Goal: Task Accomplishment & Management: Manage account settings

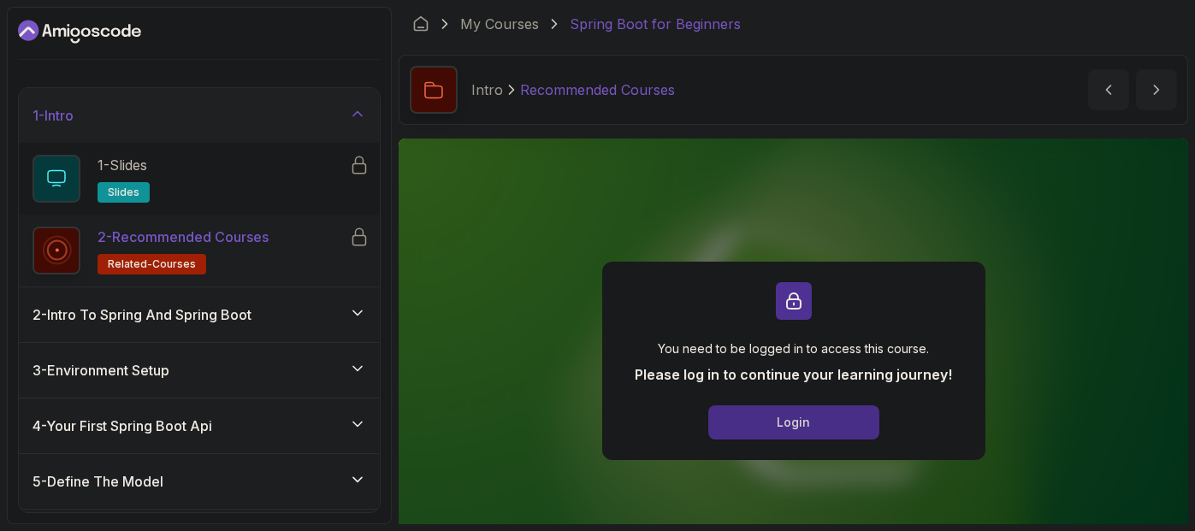
click at [796, 427] on div "Login" at bounding box center [793, 422] width 33 height 17
click at [89, 39] on icon "Dashboard" at bounding box center [79, 31] width 123 height 27
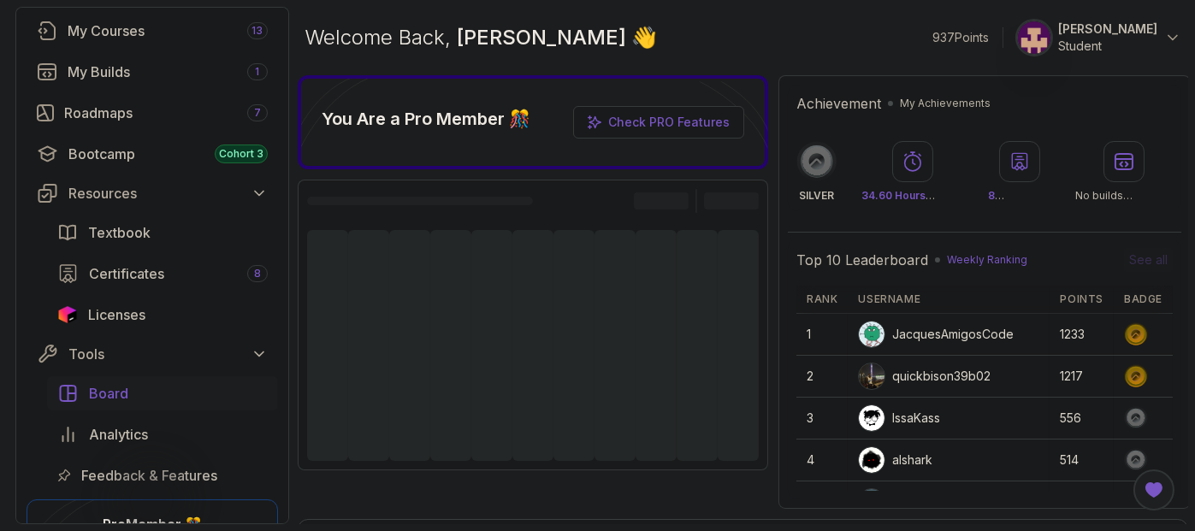
scroll to position [118, 0]
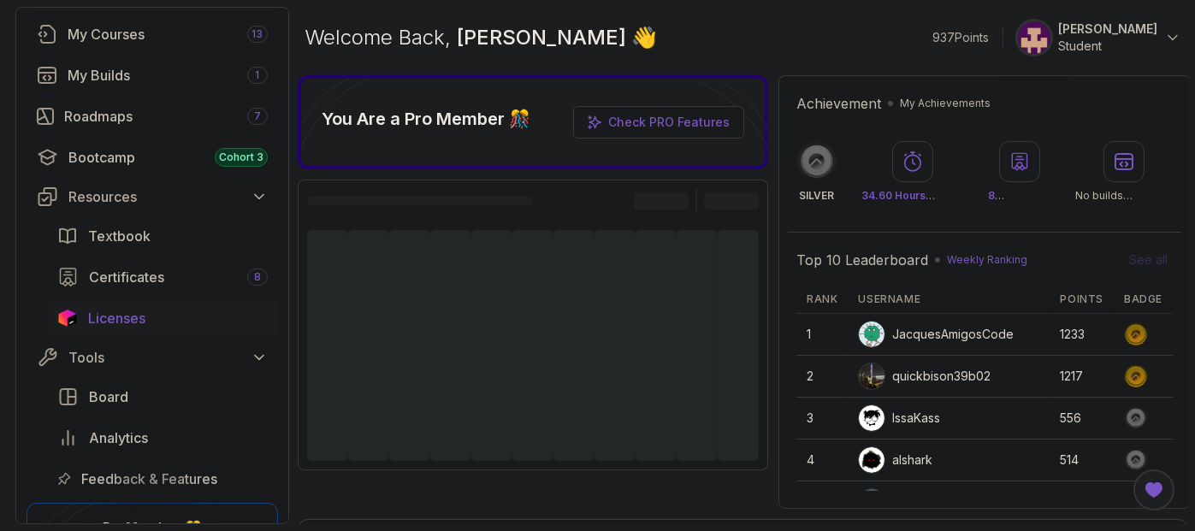
click at [139, 317] on span "Licenses" at bounding box center [116, 318] width 57 height 21
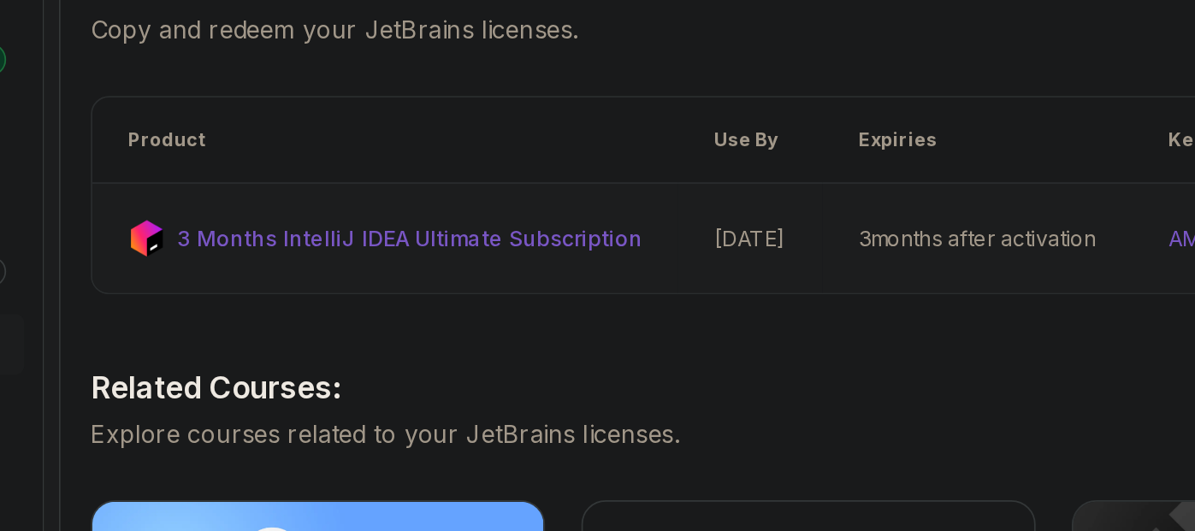
scroll to position [228, 0]
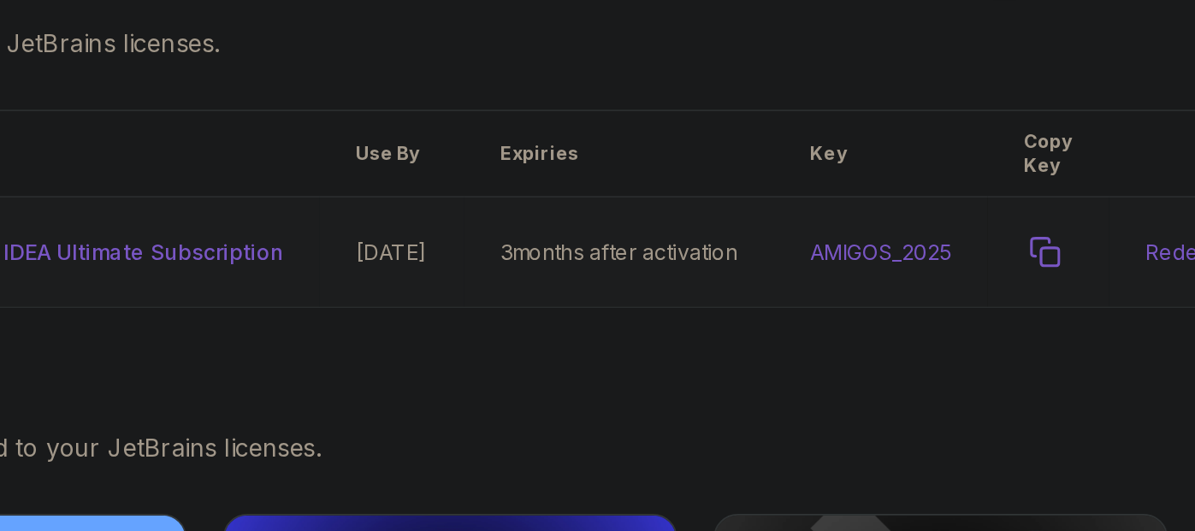
click at [1066, 240] on icon "copy-button" at bounding box center [1057, 239] width 17 height 17
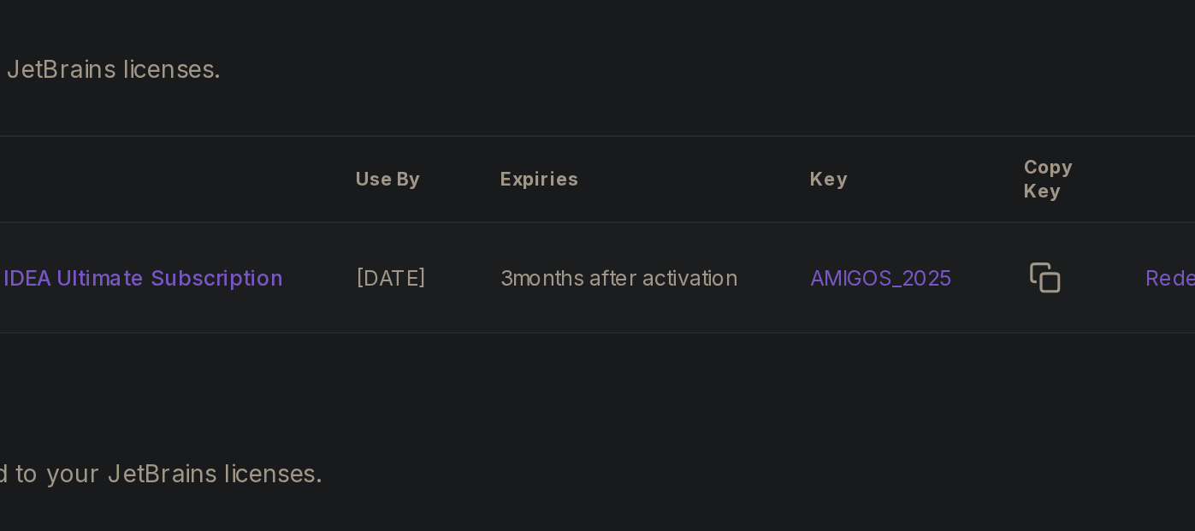
scroll to position [213, 0]
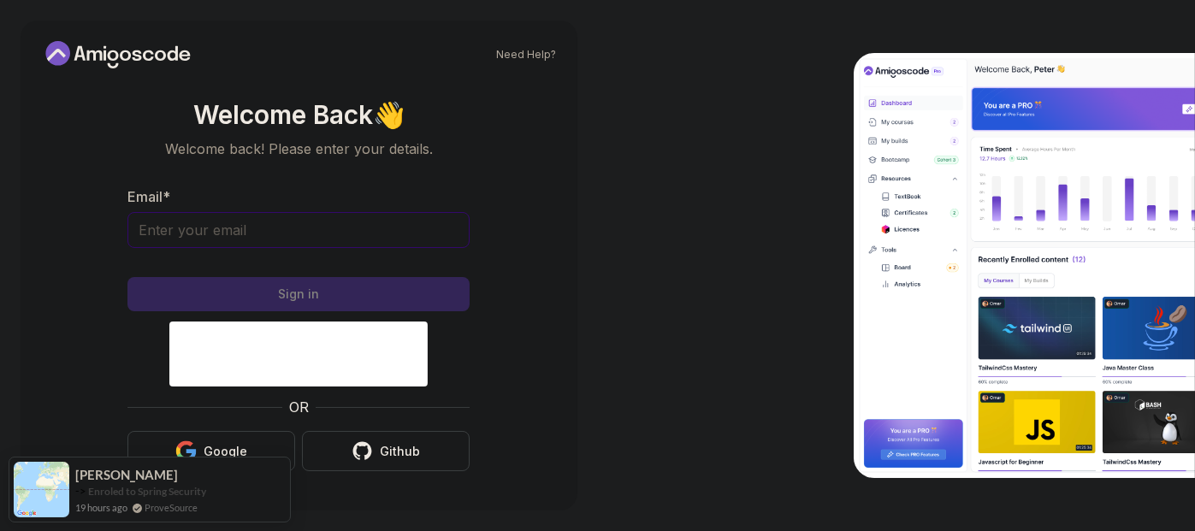
click at [269, 228] on input "Email *" at bounding box center [298, 230] width 342 height 36
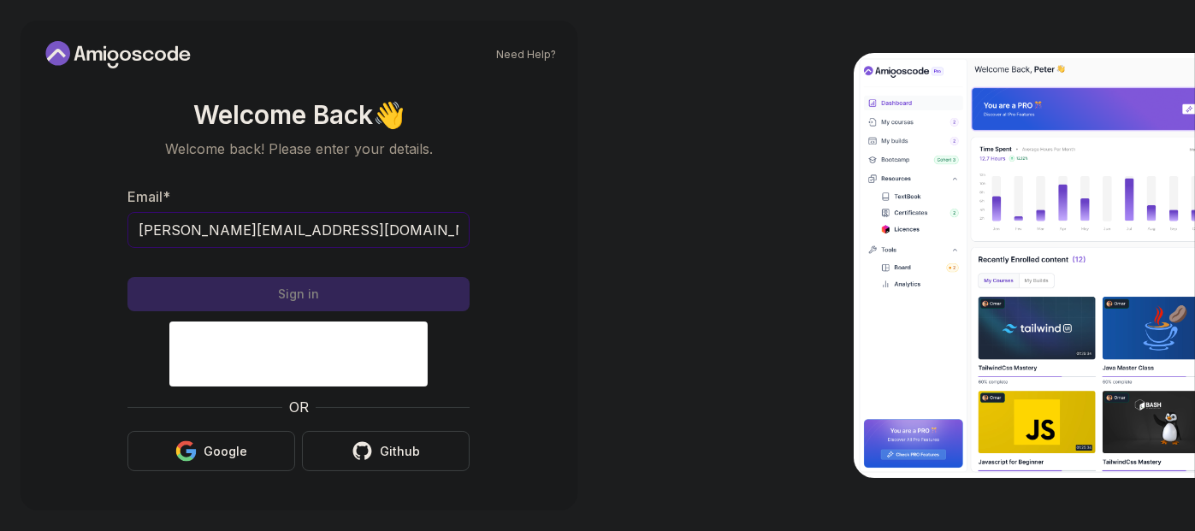
type input "[PERSON_NAME][EMAIL_ADDRESS][DOMAIN_NAME]"
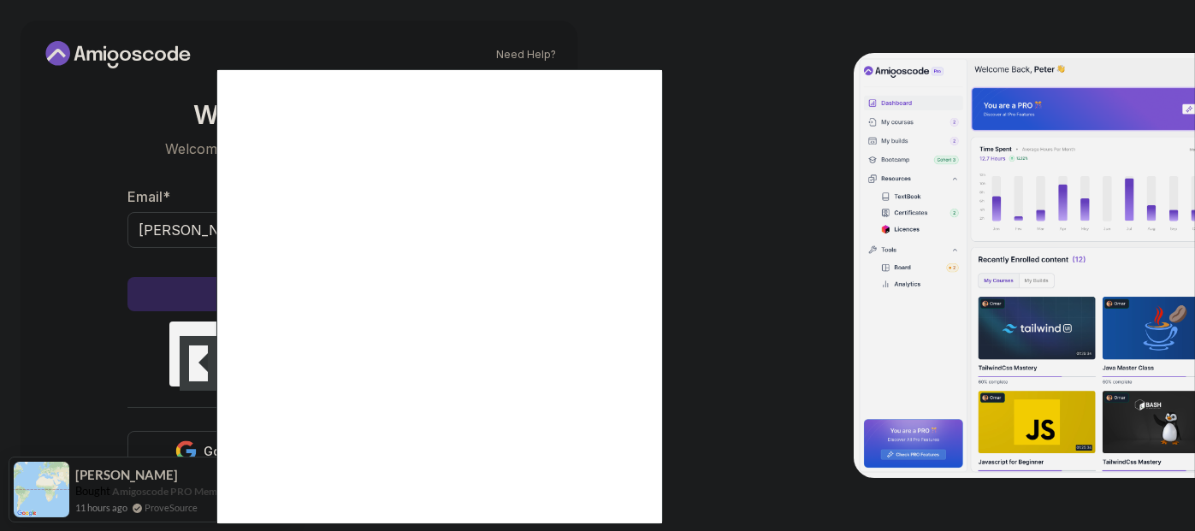
click at [817, 139] on body "Need Help? Welcome Back 👋 Welcome back! Please enter your details. Email * [PER…" at bounding box center [597, 265] width 1195 height 531
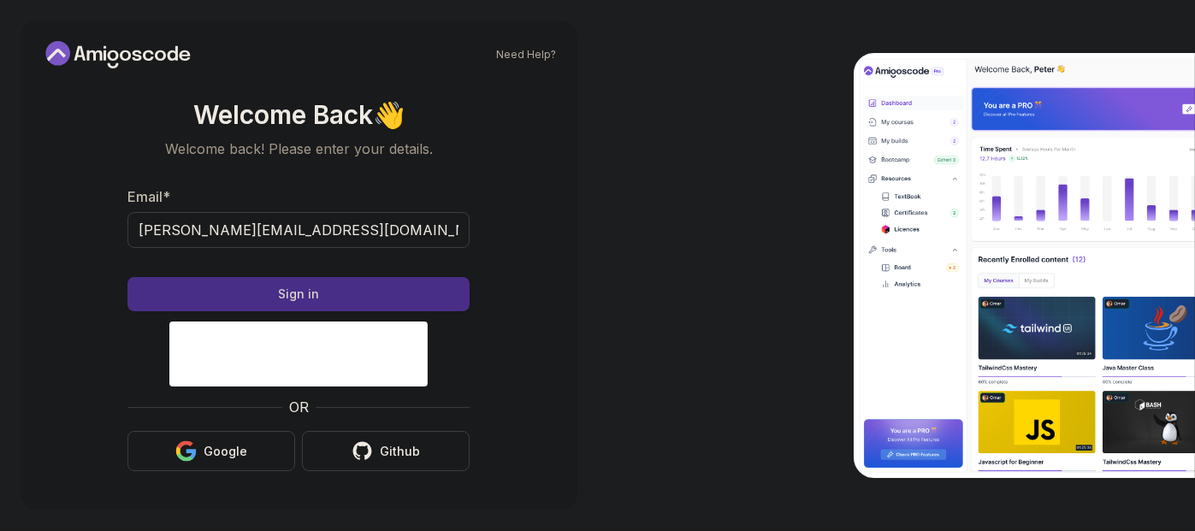
click at [321, 288] on button "Sign in" at bounding box center [298, 294] width 342 height 34
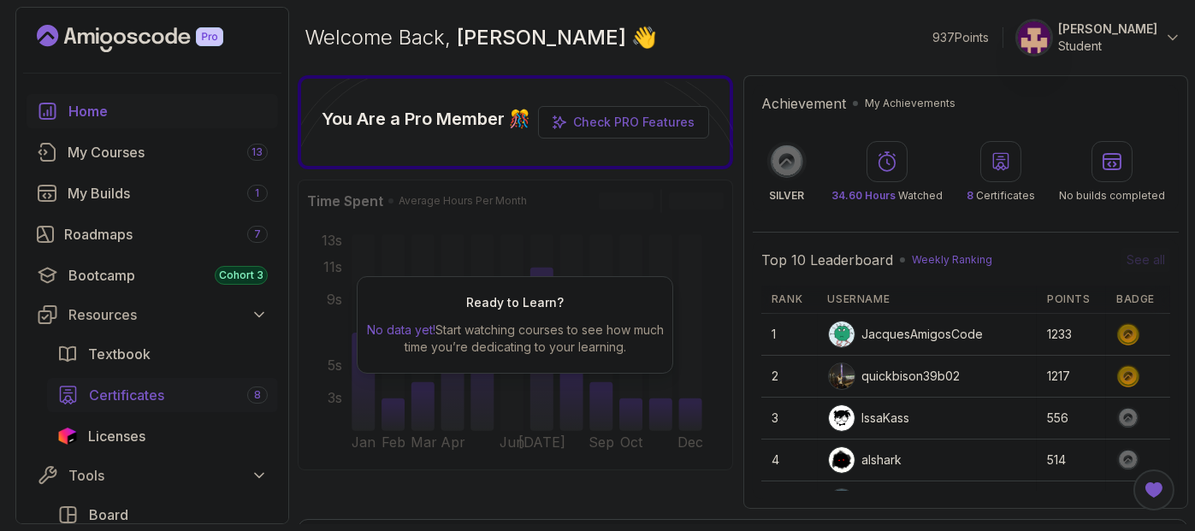
click at [147, 389] on span "Certificates" at bounding box center [126, 395] width 75 height 21
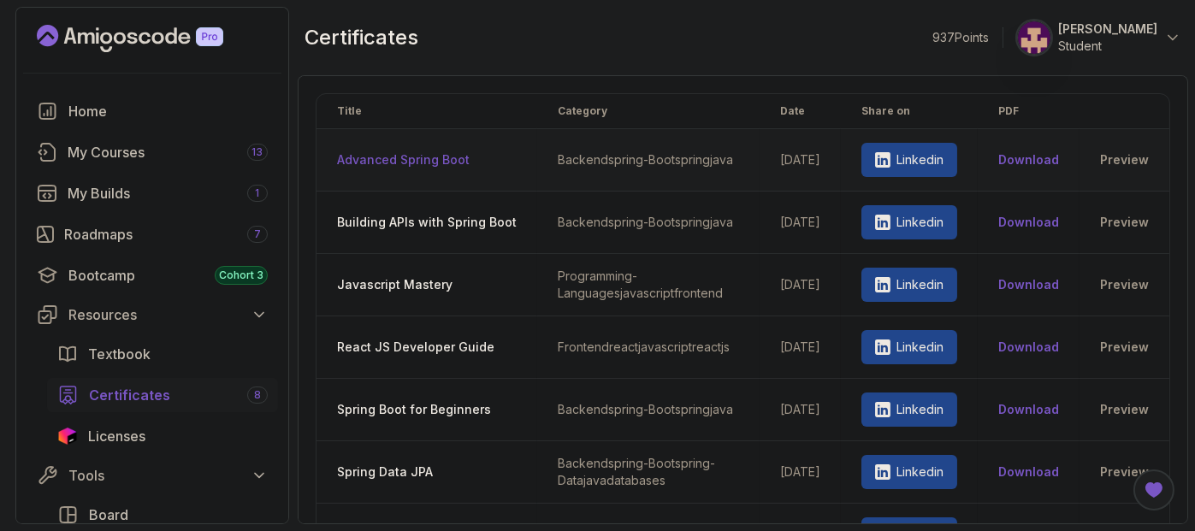
click at [1042, 163] on button "Download" at bounding box center [1028, 159] width 61 height 17
click at [1047, 226] on button "Download" at bounding box center [1028, 222] width 61 height 17
click at [1049, 287] on button "Download" at bounding box center [1028, 284] width 61 height 17
click at [1043, 351] on button "Download" at bounding box center [1028, 347] width 61 height 17
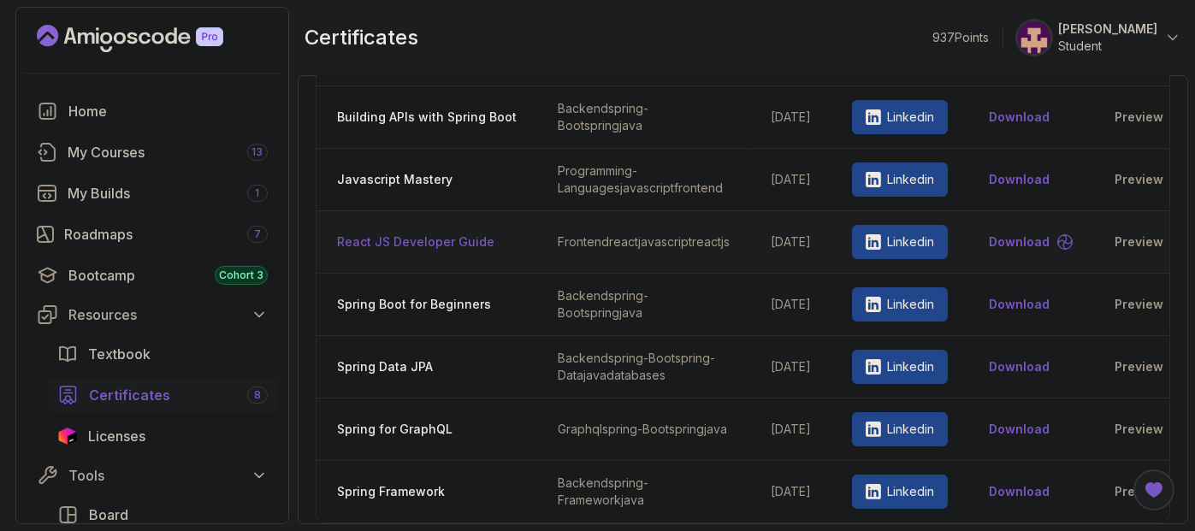
scroll to position [116, 0]
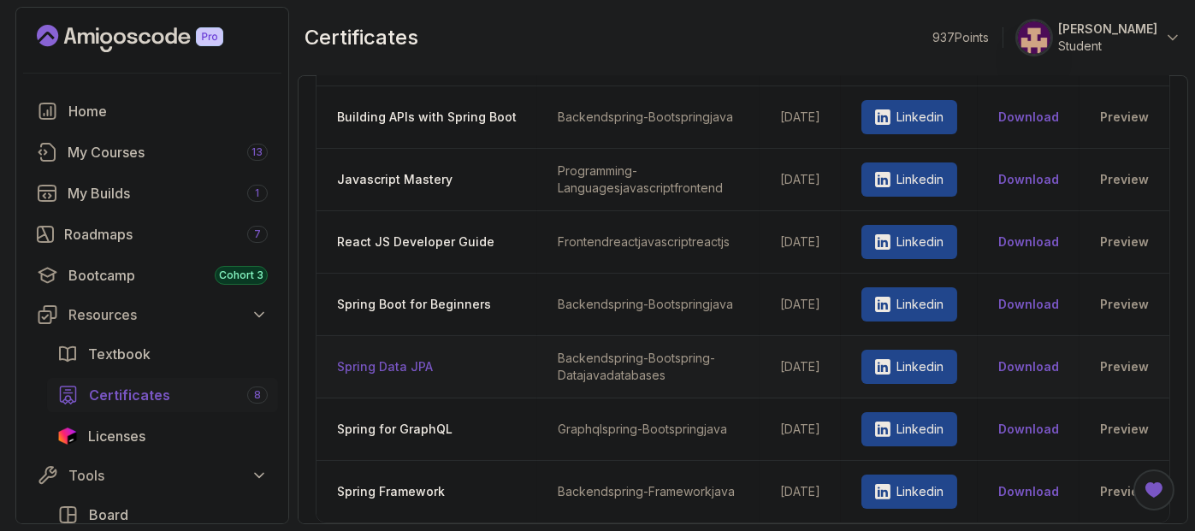
click at [1037, 358] on button "Download" at bounding box center [1028, 366] width 61 height 17
click at [1044, 483] on button "Download" at bounding box center [1028, 491] width 61 height 17
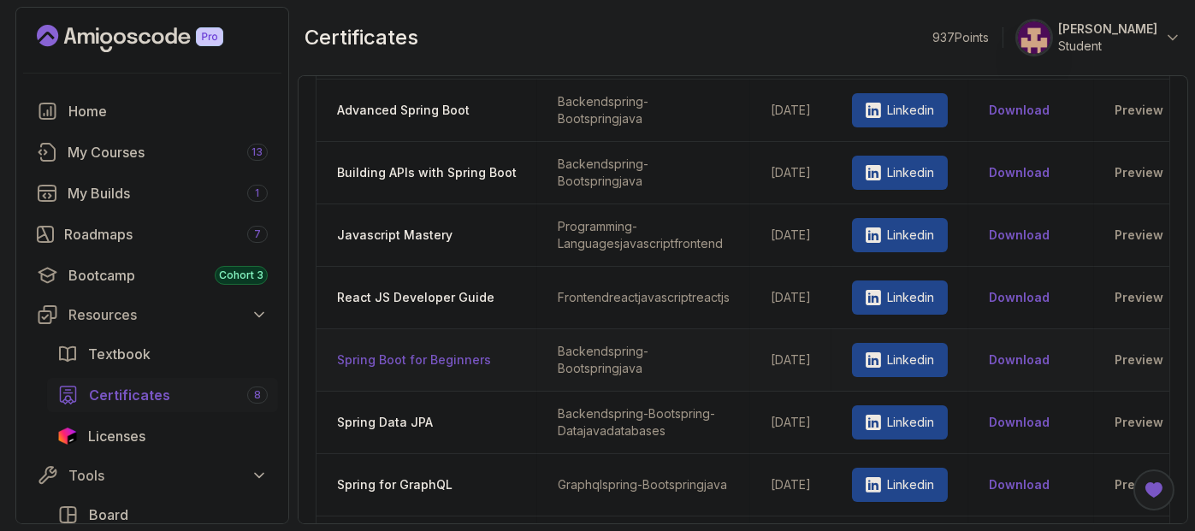
scroll to position [0, 0]
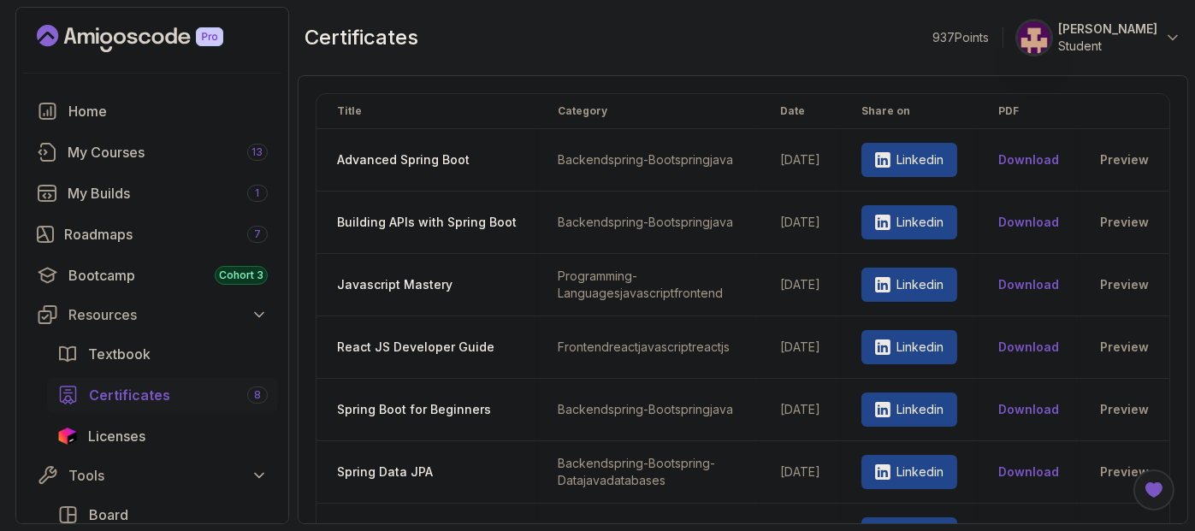
click at [1110, 37] on p "Tomas Svoboda" at bounding box center [1107, 29] width 99 height 17
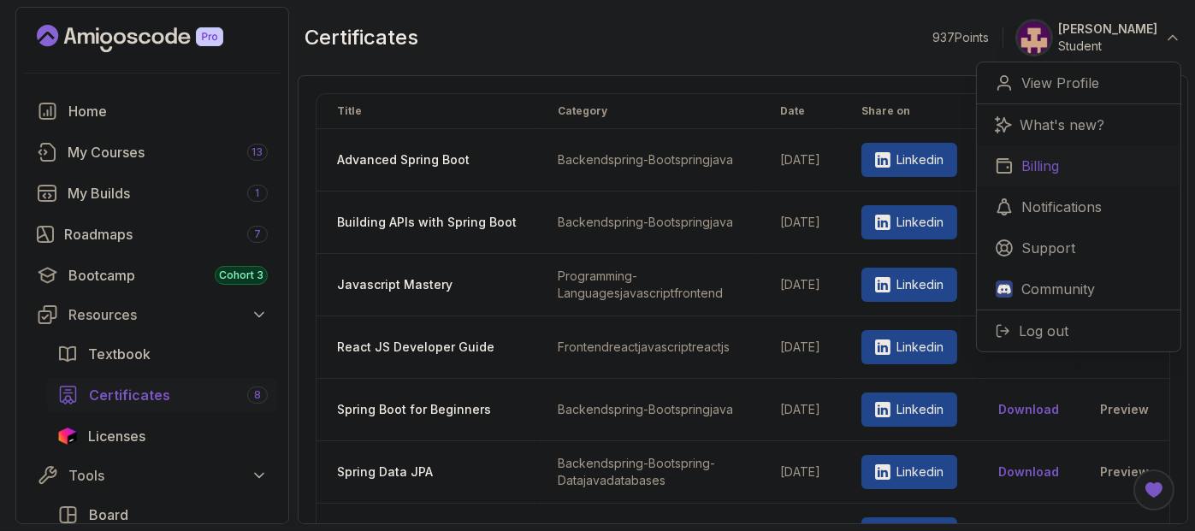
click at [1058, 157] on p "Billing" at bounding box center [1040, 166] width 38 height 21
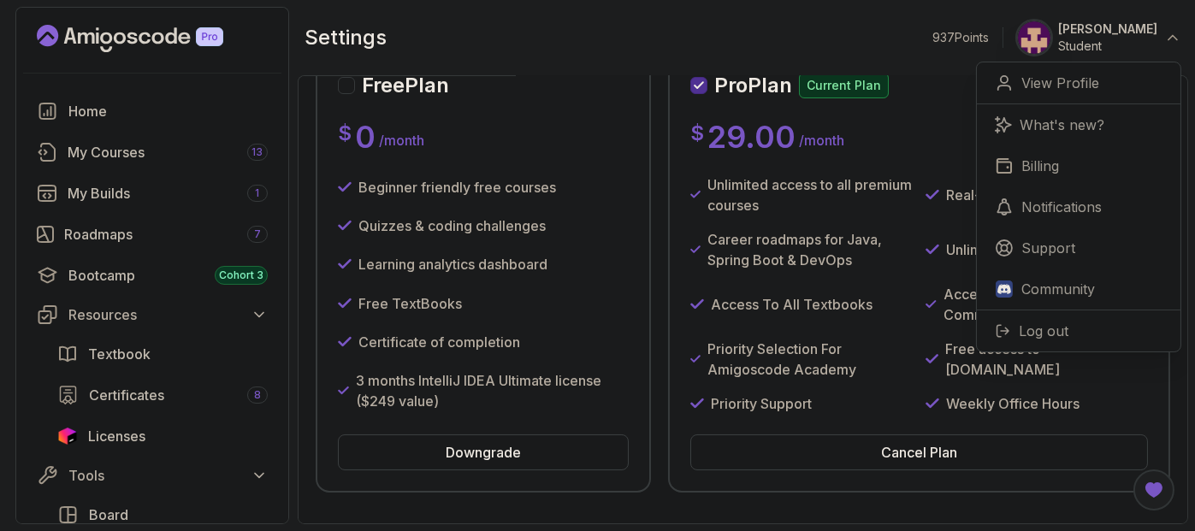
scroll to position [125, 0]
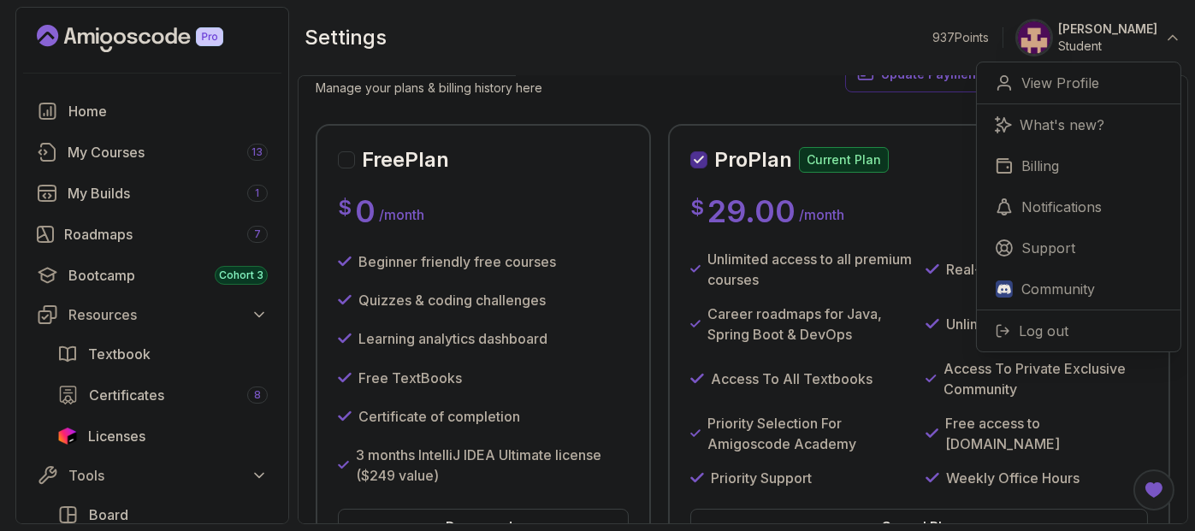
click at [590, 218] on div "$ 0 / month" at bounding box center [483, 211] width 291 height 34
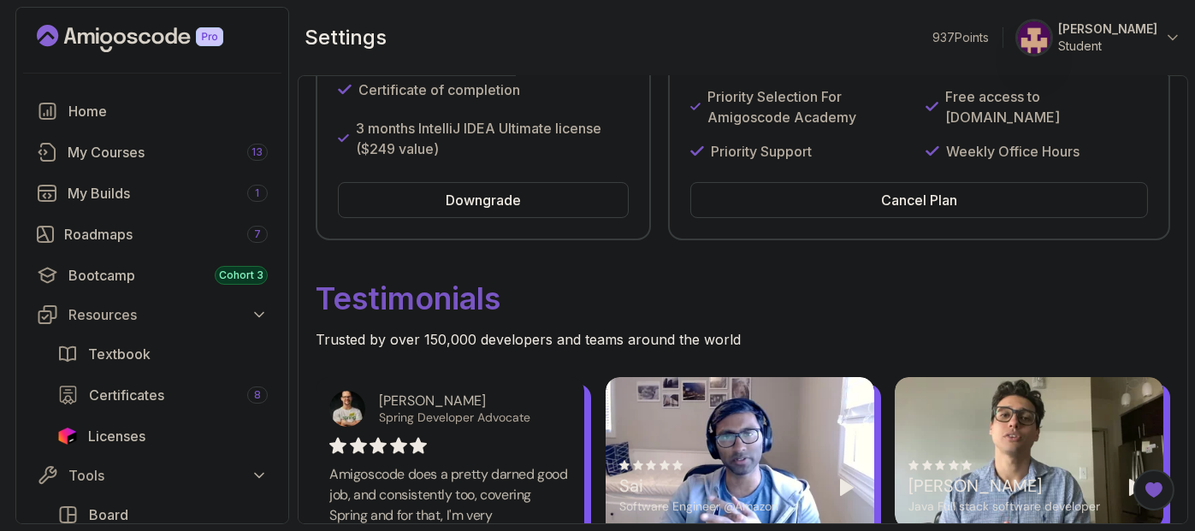
scroll to position [453, 0]
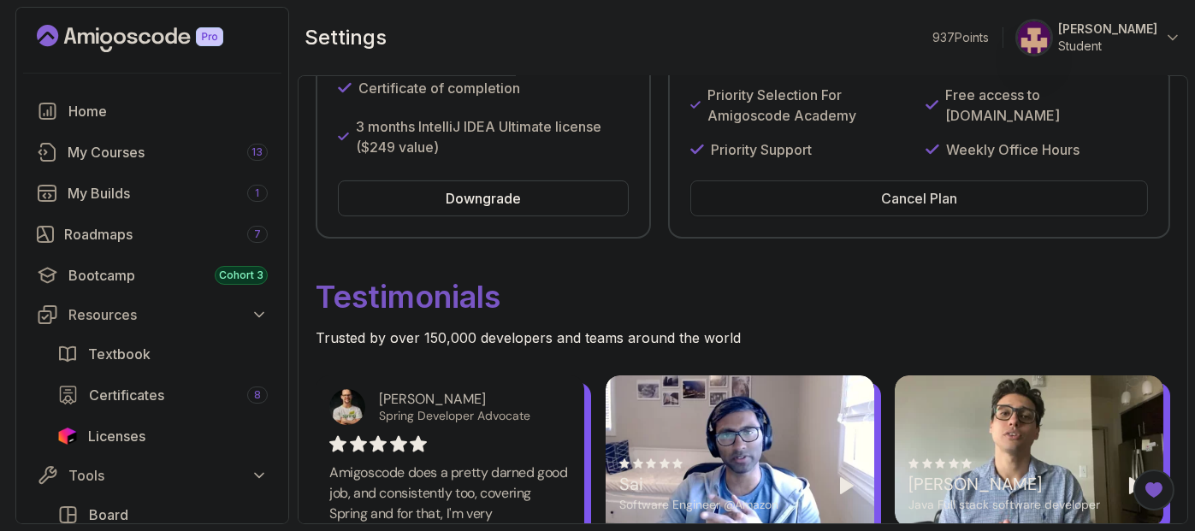
click at [917, 209] on div "Cancel Plan" at bounding box center [919, 198] width 76 height 21
